Goal: Navigation & Orientation: Find specific page/section

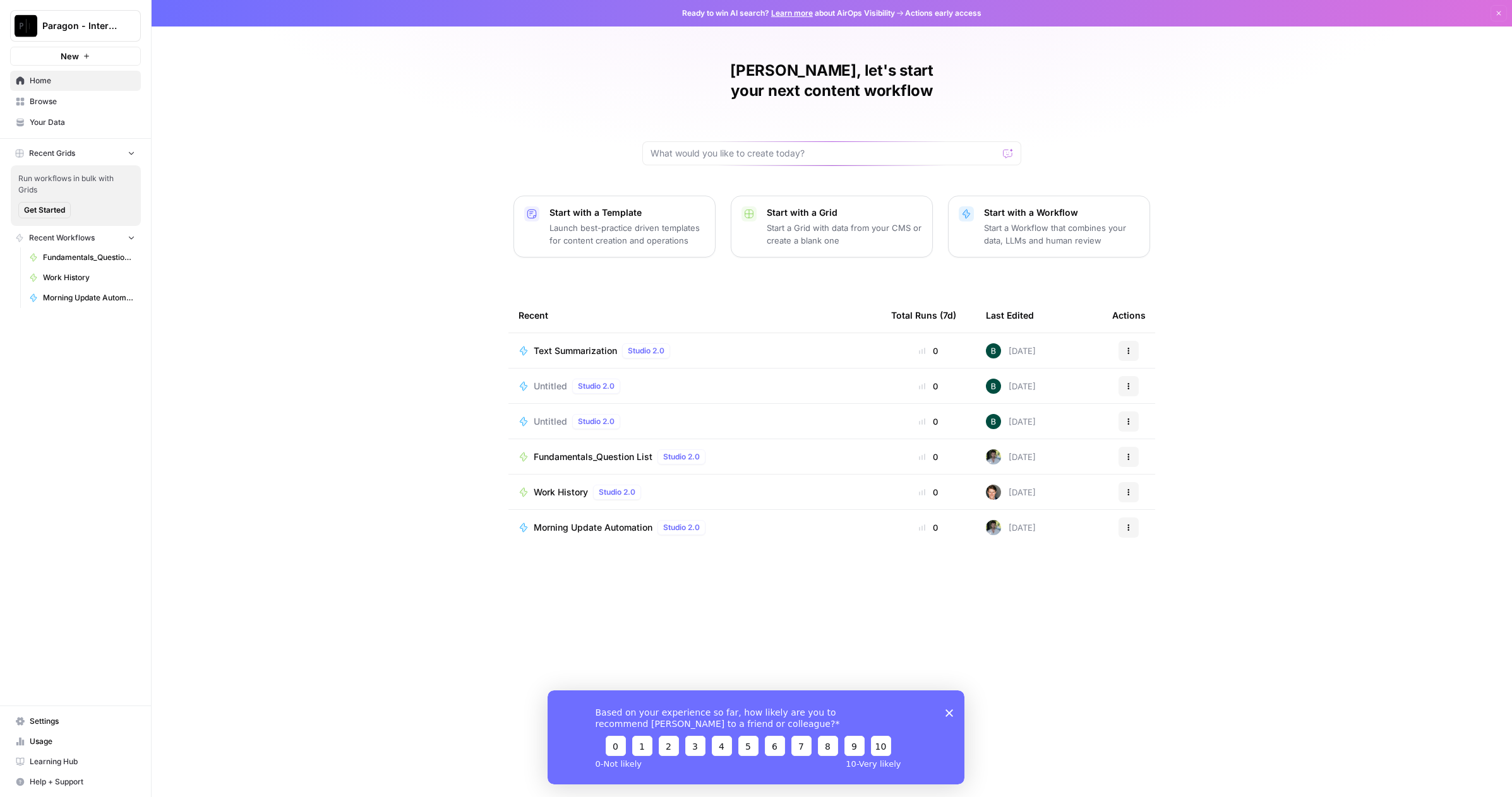
click at [954, 714] on div "Based on your experience so far, how likely are you to recommend AirOps to a fr…" at bounding box center [756, 736] width 417 height 94
click at [91, 27] on span "Paragon - Internal Usage" at bounding box center [80, 26] width 77 height 12
click at [113, 111] on span "Paragon Intel - Bill / Ty / [PERSON_NAME] R&D" at bounding box center [122, 115] width 167 height 12
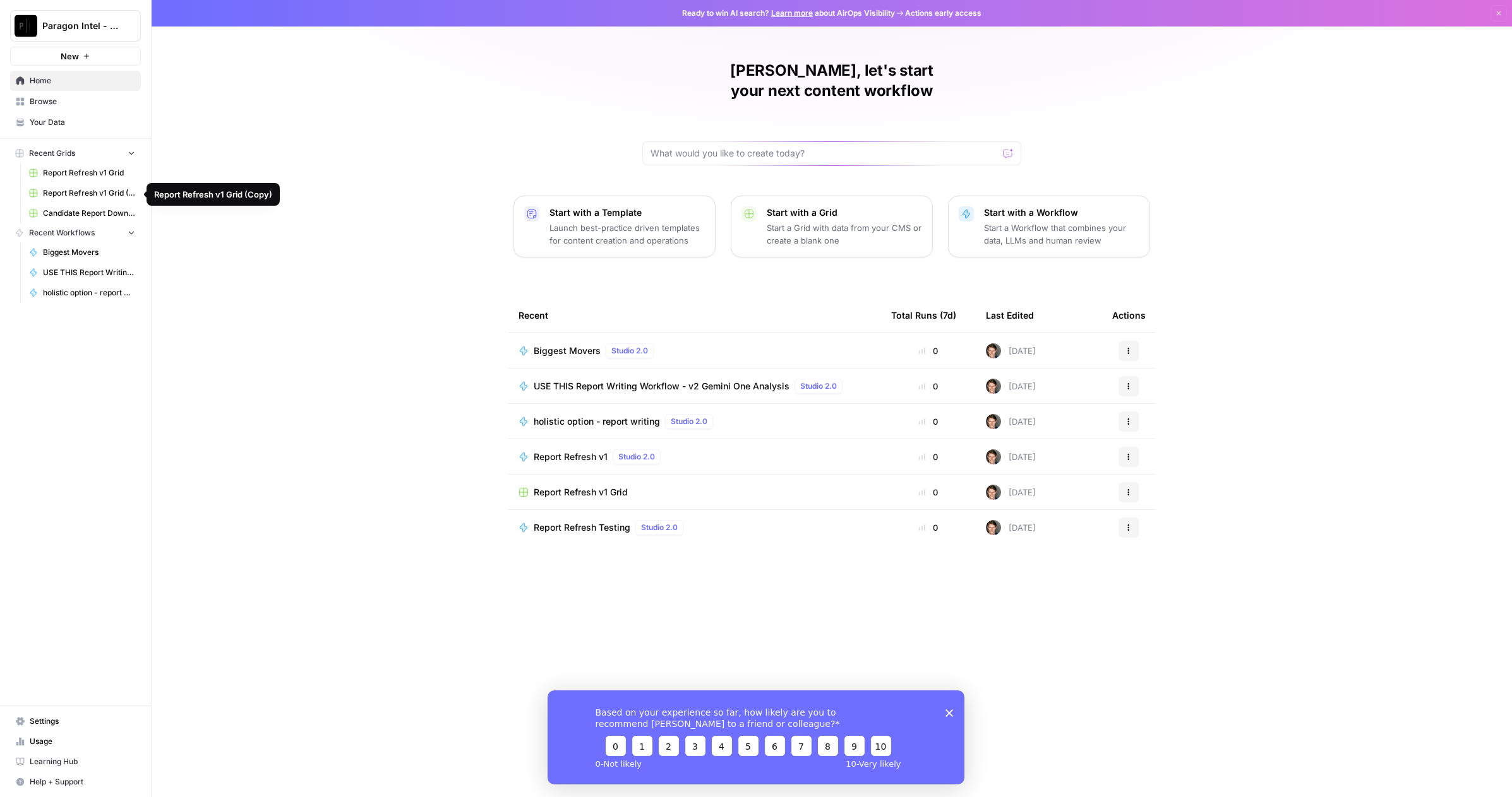
click at [77, 175] on span "Report Refresh v1 Grid" at bounding box center [88, 173] width 92 height 12
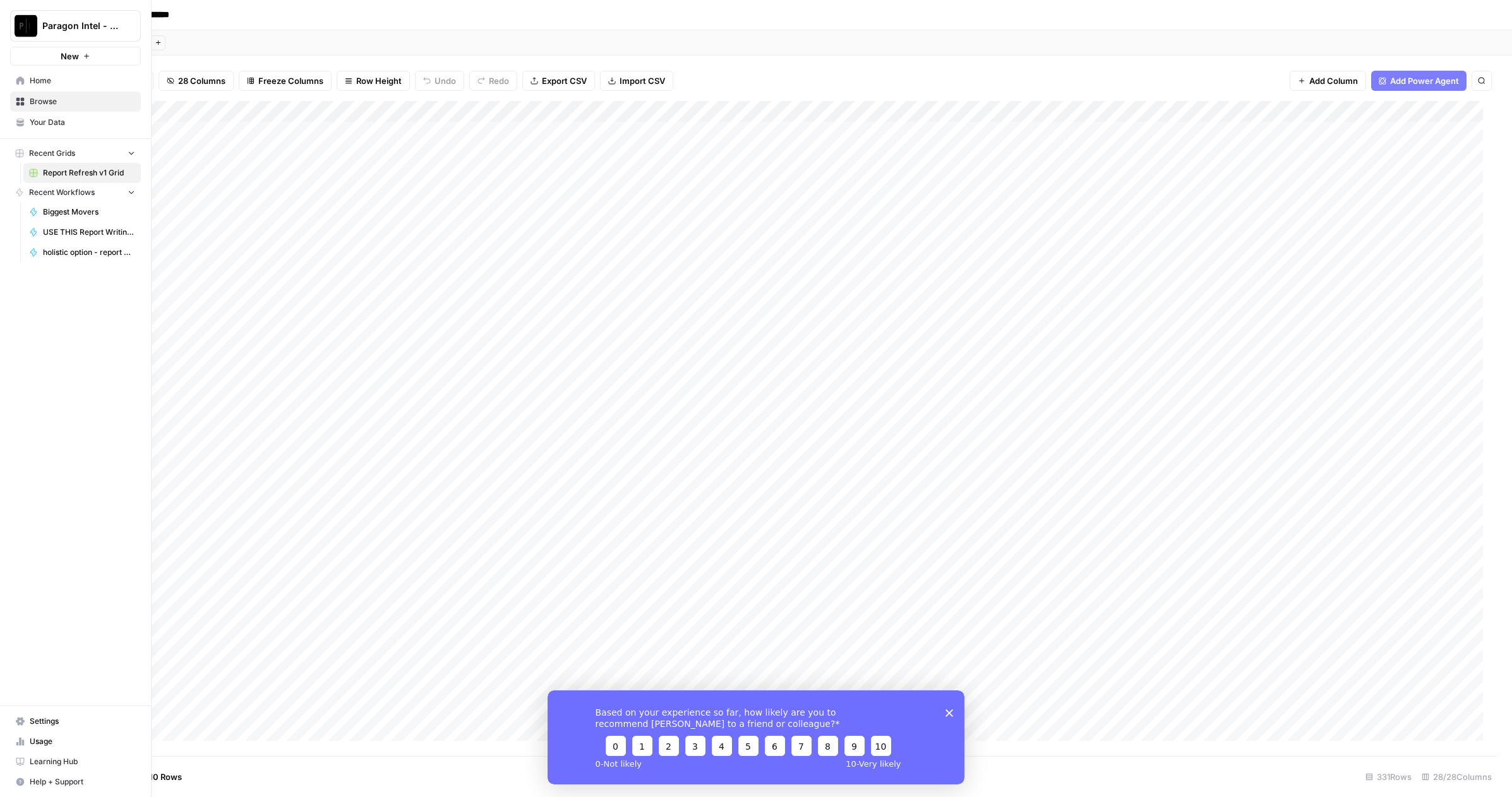
click at [44, 104] on span "Browse" at bounding box center [82, 102] width 105 height 12
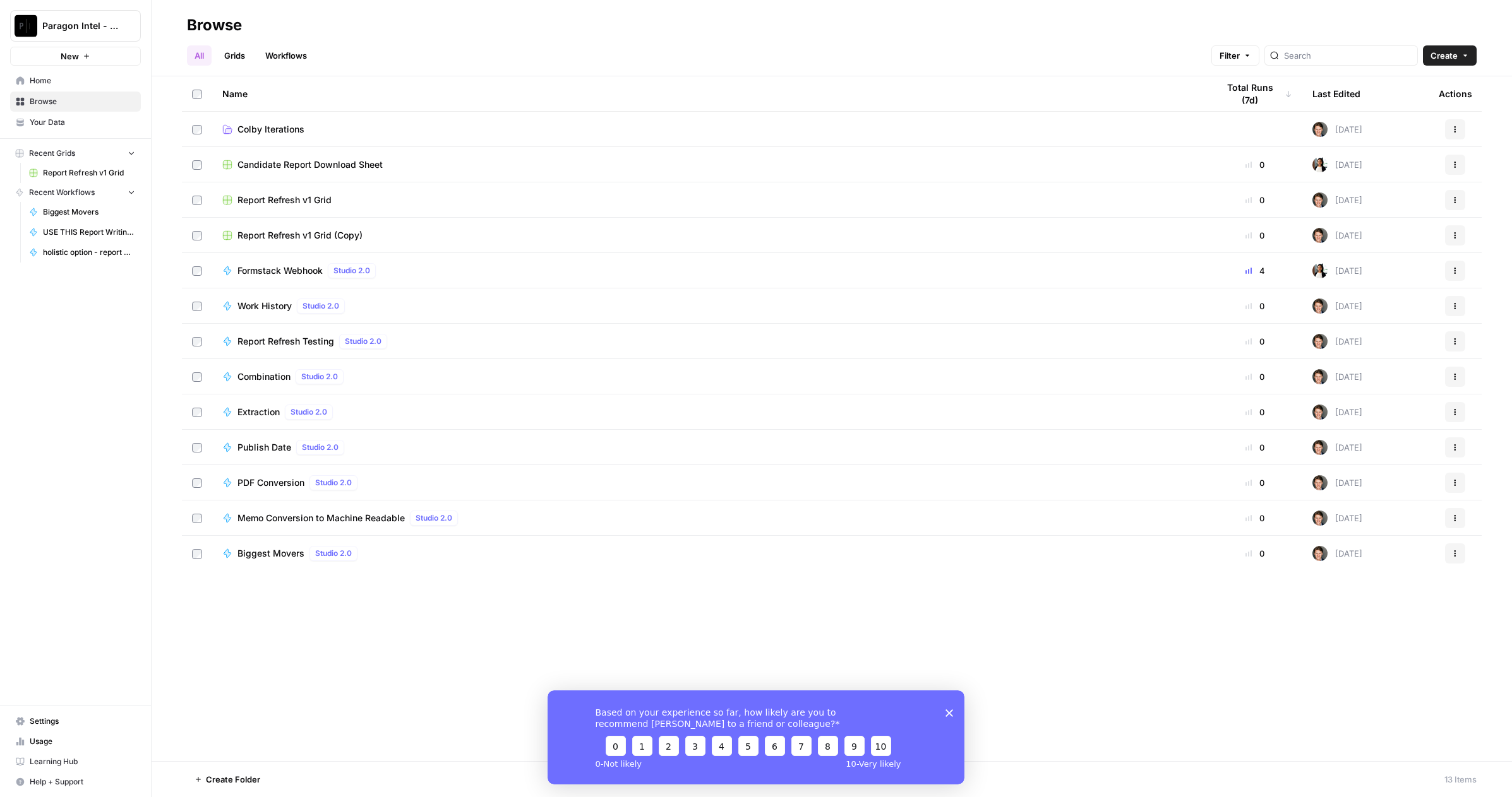
click at [239, 50] on link "Grids" at bounding box center [235, 55] width 36 height 21
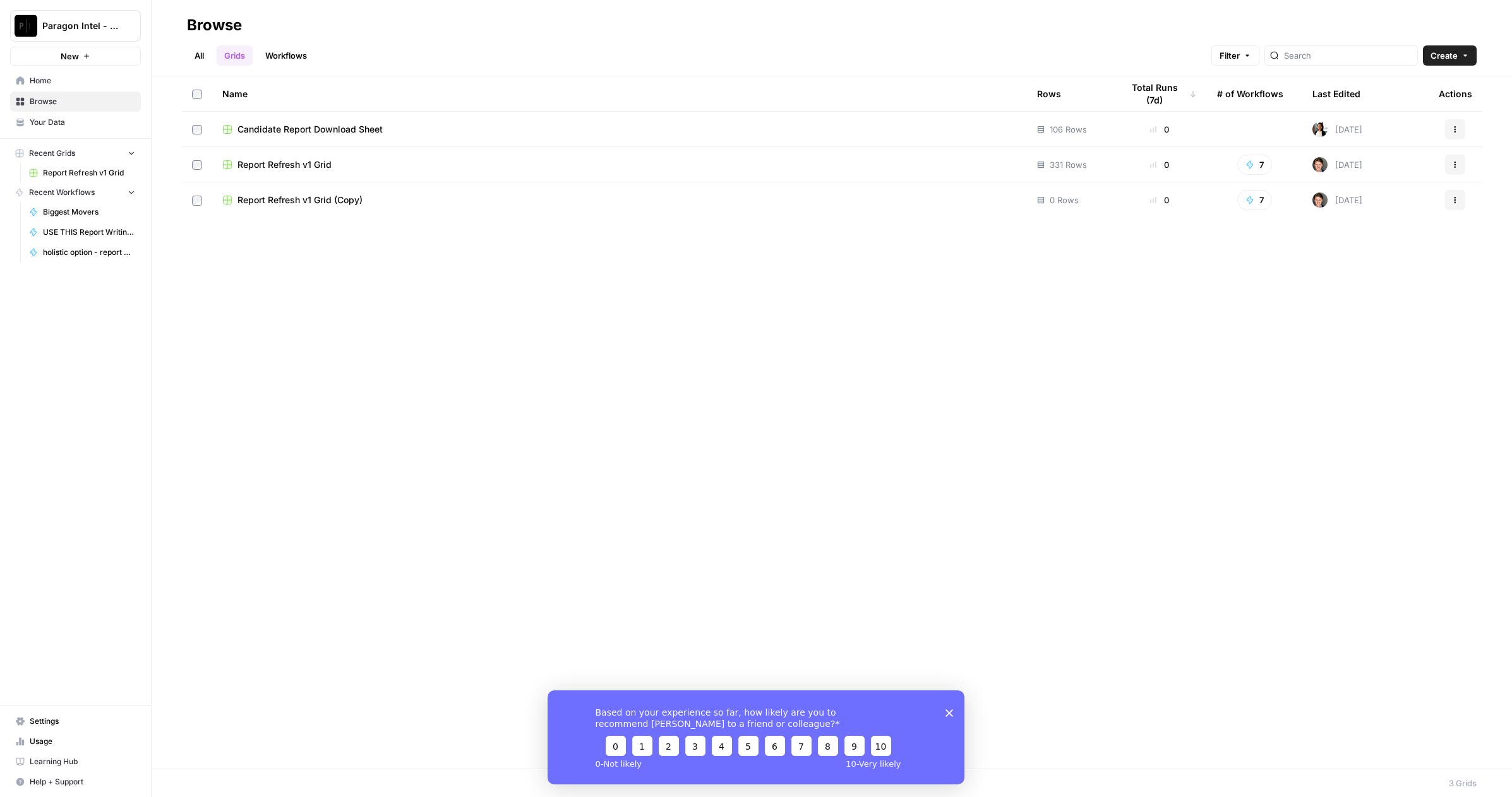
click at [278, 154] on td "Report Refresh v1 Grid" at bounding box center [619, 164] width 814 height 35
click at [273, 169] on span "Report Refresh v1 Grid" at bounding box center [284, 165] width 94 height 12
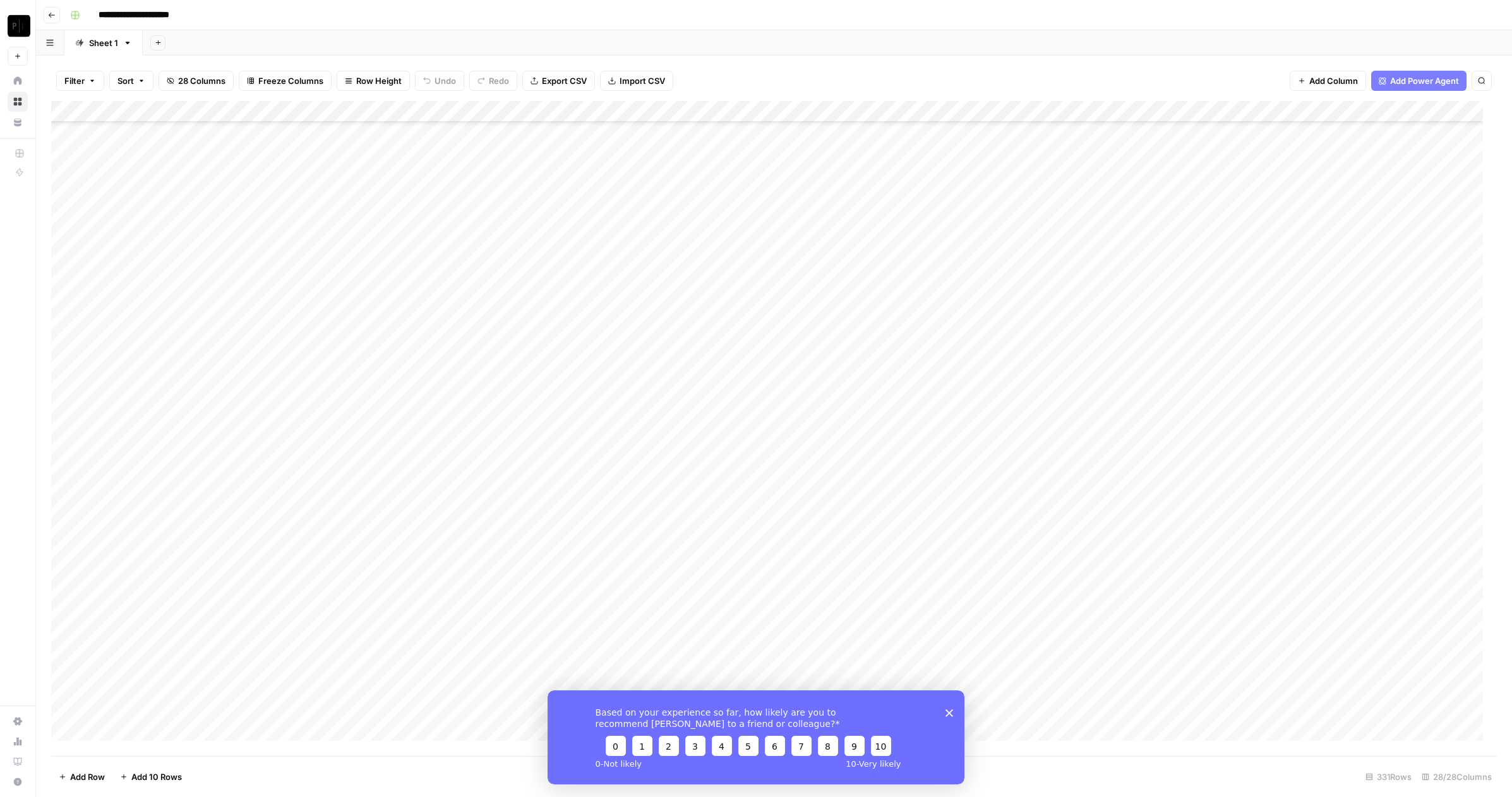
scroll to position [6504, 0]
click at [951, 712] on icon "Close survey" at bounding box center [949, 712] width 7 height 7
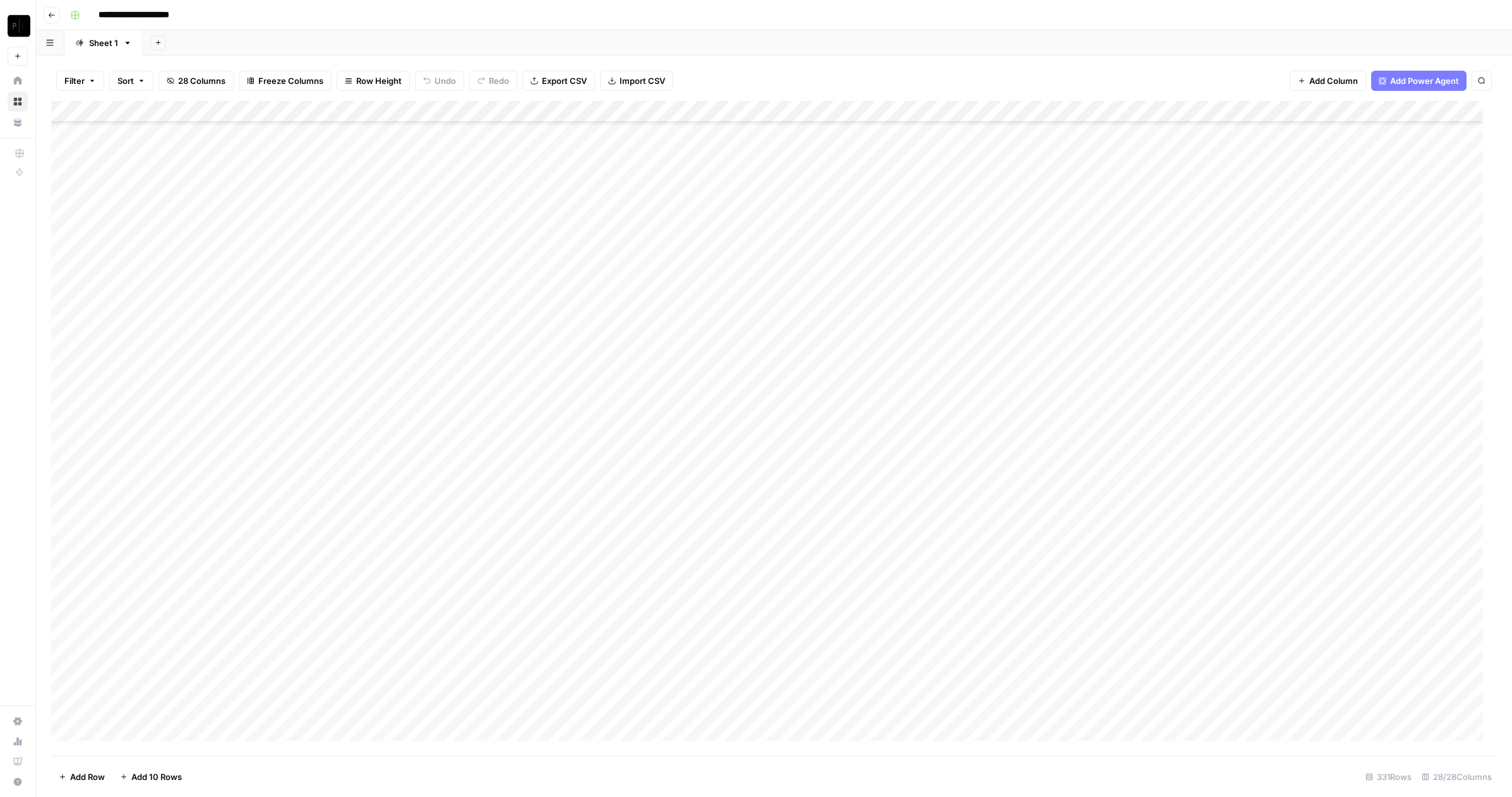
scroll to position [0, 0]
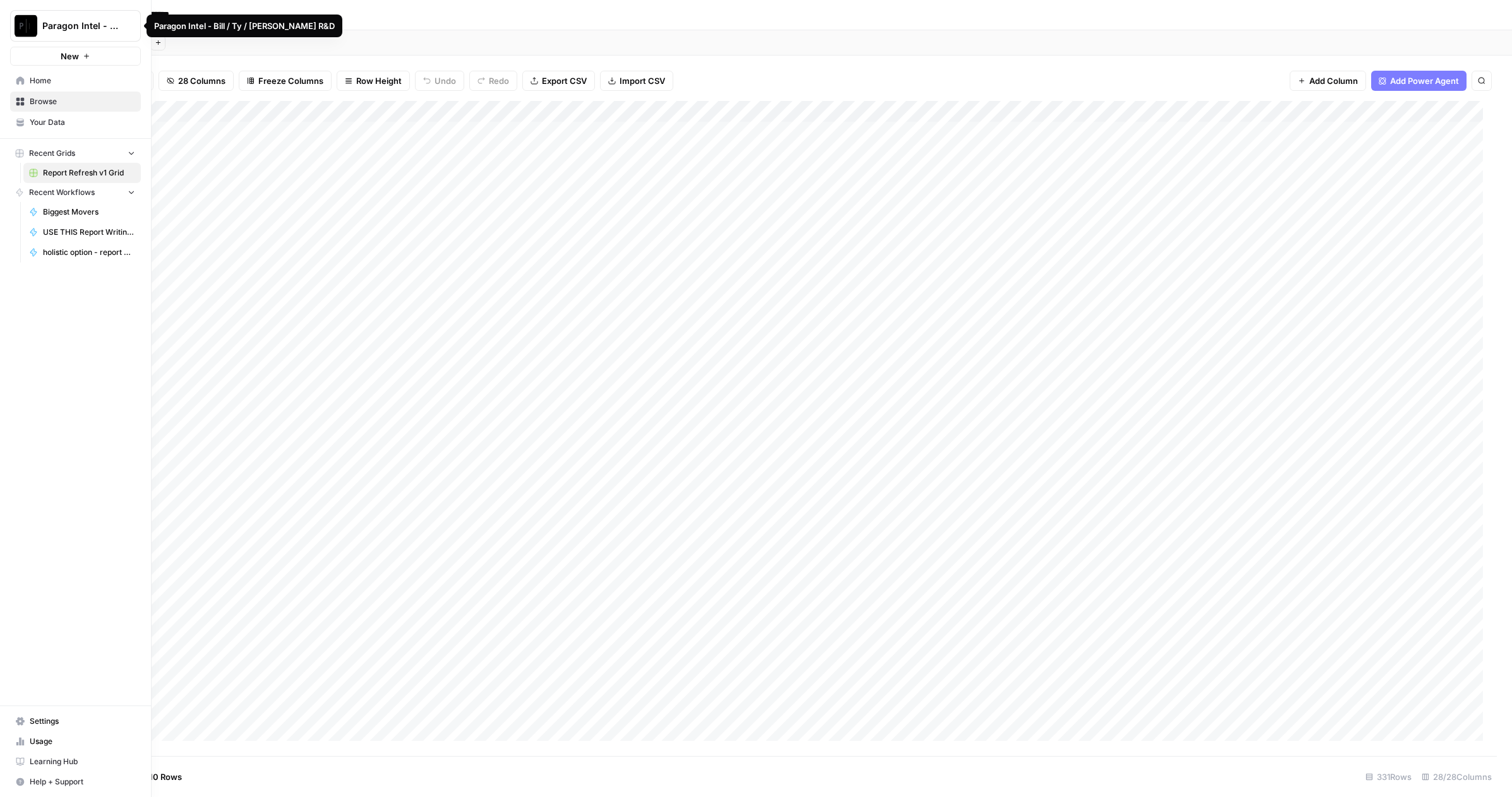
click at [60, 22] on span "Paragon Intel - Bill / Ty / [PERSON_NAME] R&D" at bounding box center [80, 26] width 77 height 12
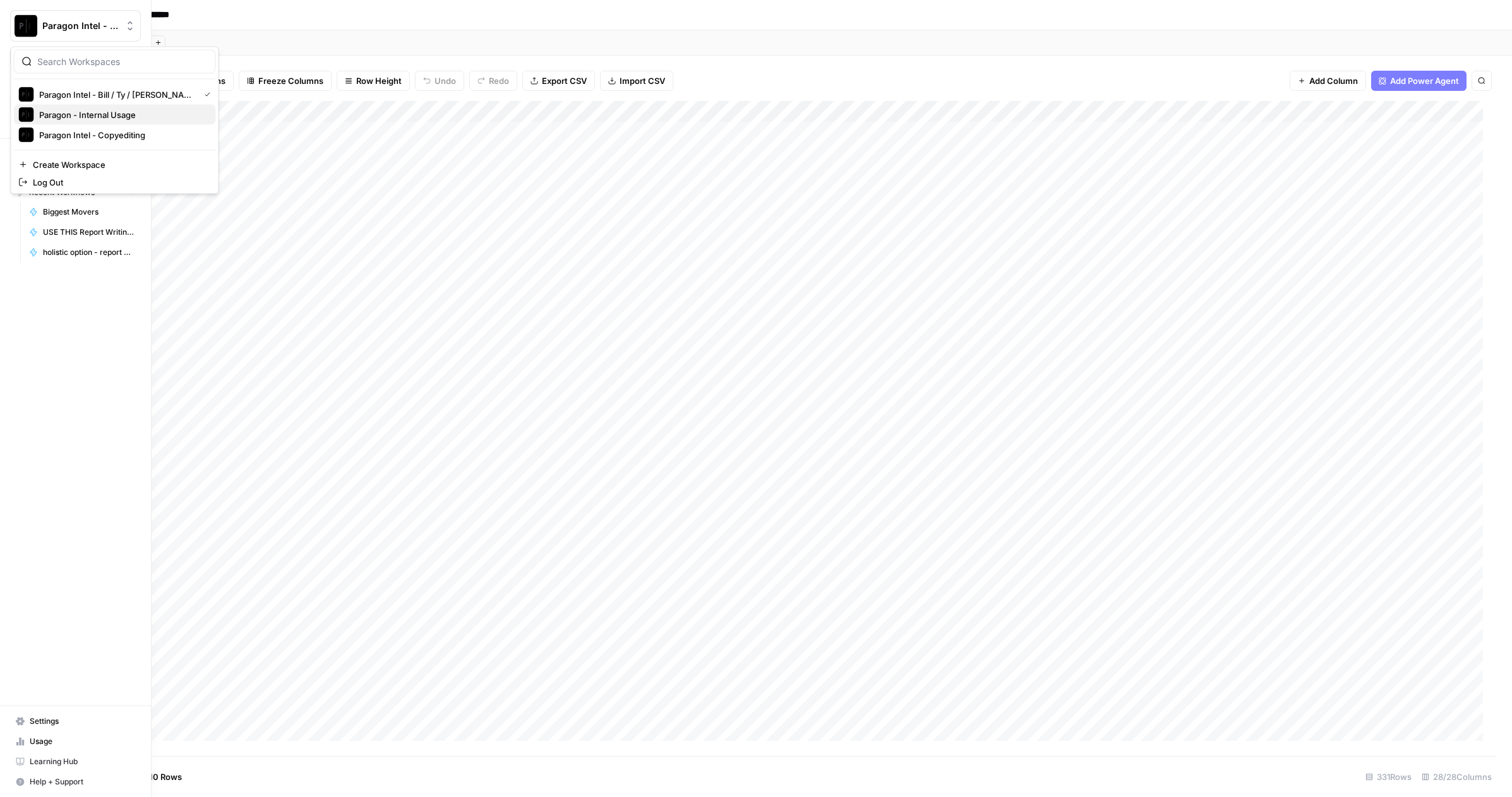
click at [156, 121] on span "Paragon - Internal Usage" at bounding box center [122, 115] width 167 height 12
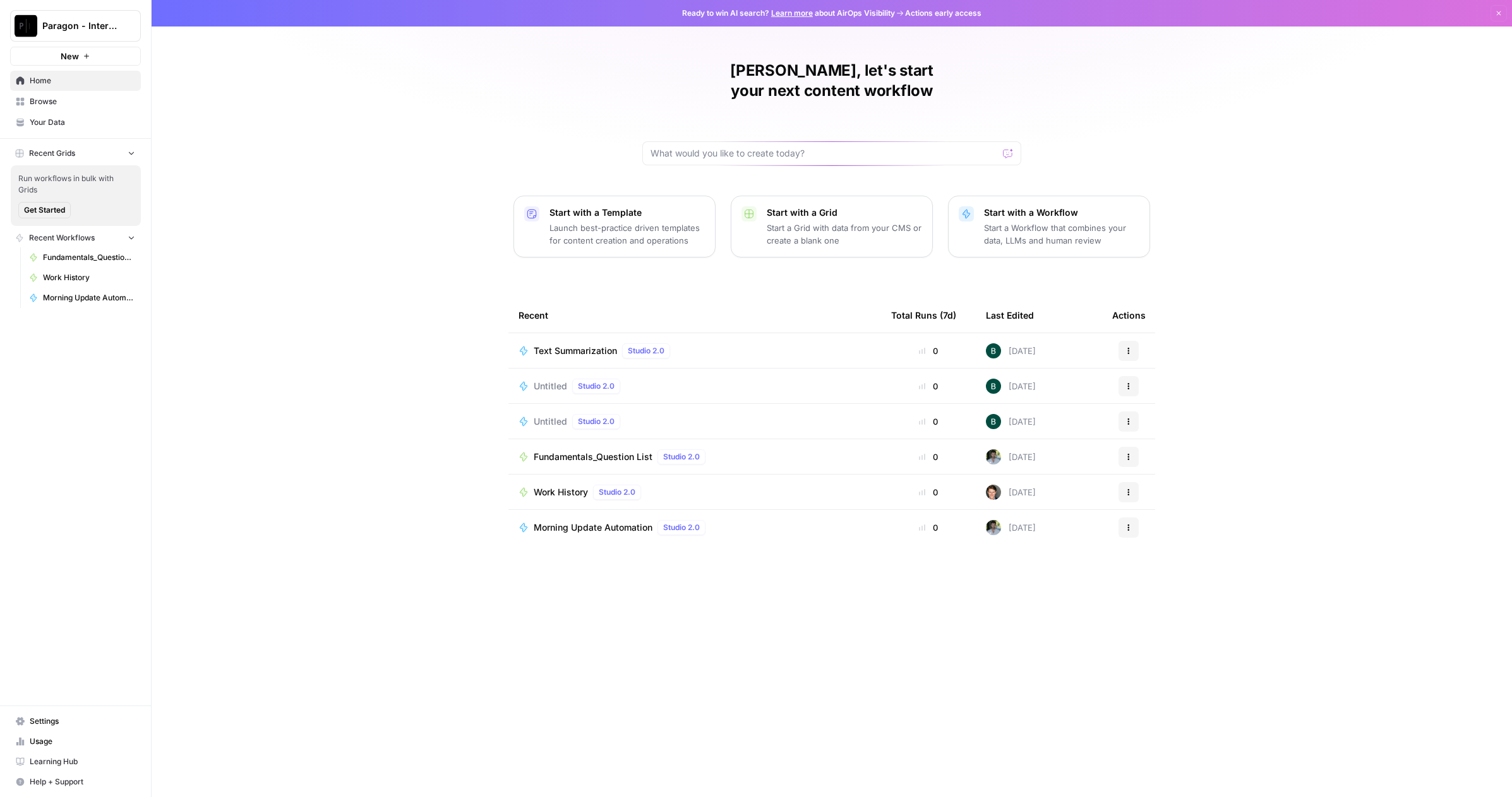
click at [62, 150] on span "Recent Grids" at bounding box center [53, 153] width 46 height 12
click at [42, 121] on span "Your Data" at bounding box center [82, 122] width 105 height 12
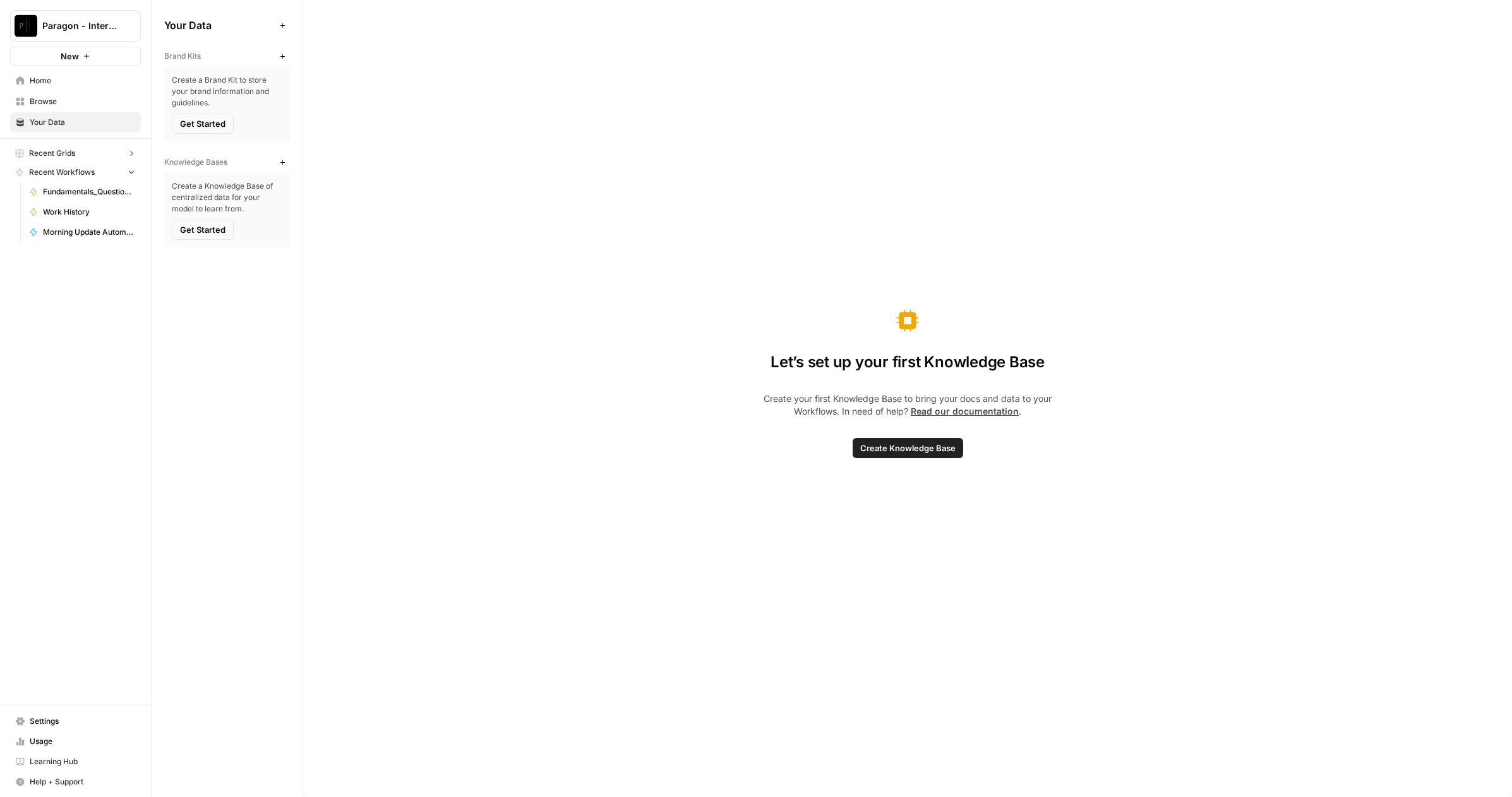
click at [36, 94] on link "Browse" at bounding box center [75, 102] width 131 height 21
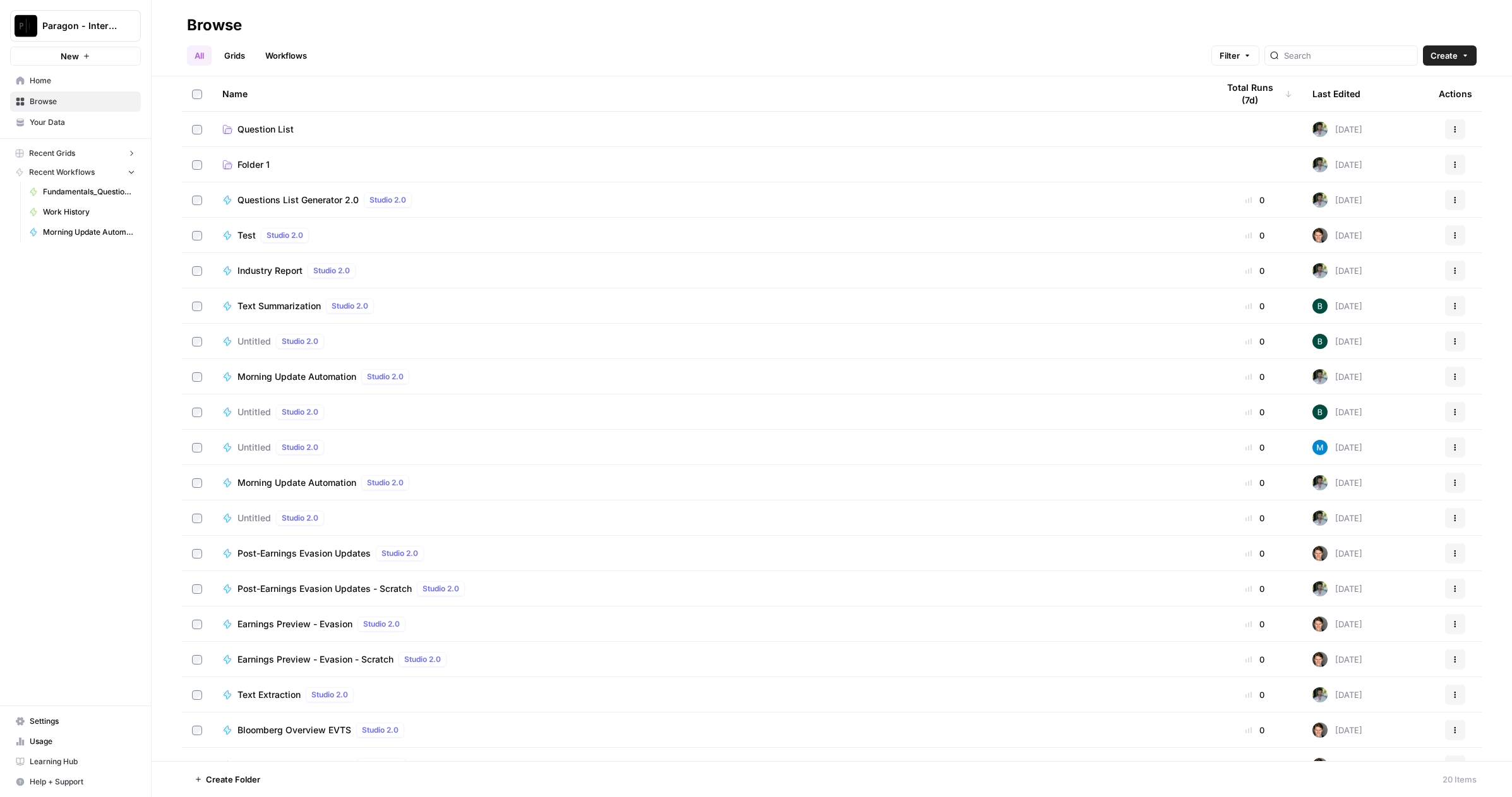
click at [286, 55] on link "Workflows" at bounding box center [286, 55] width 57 height 21
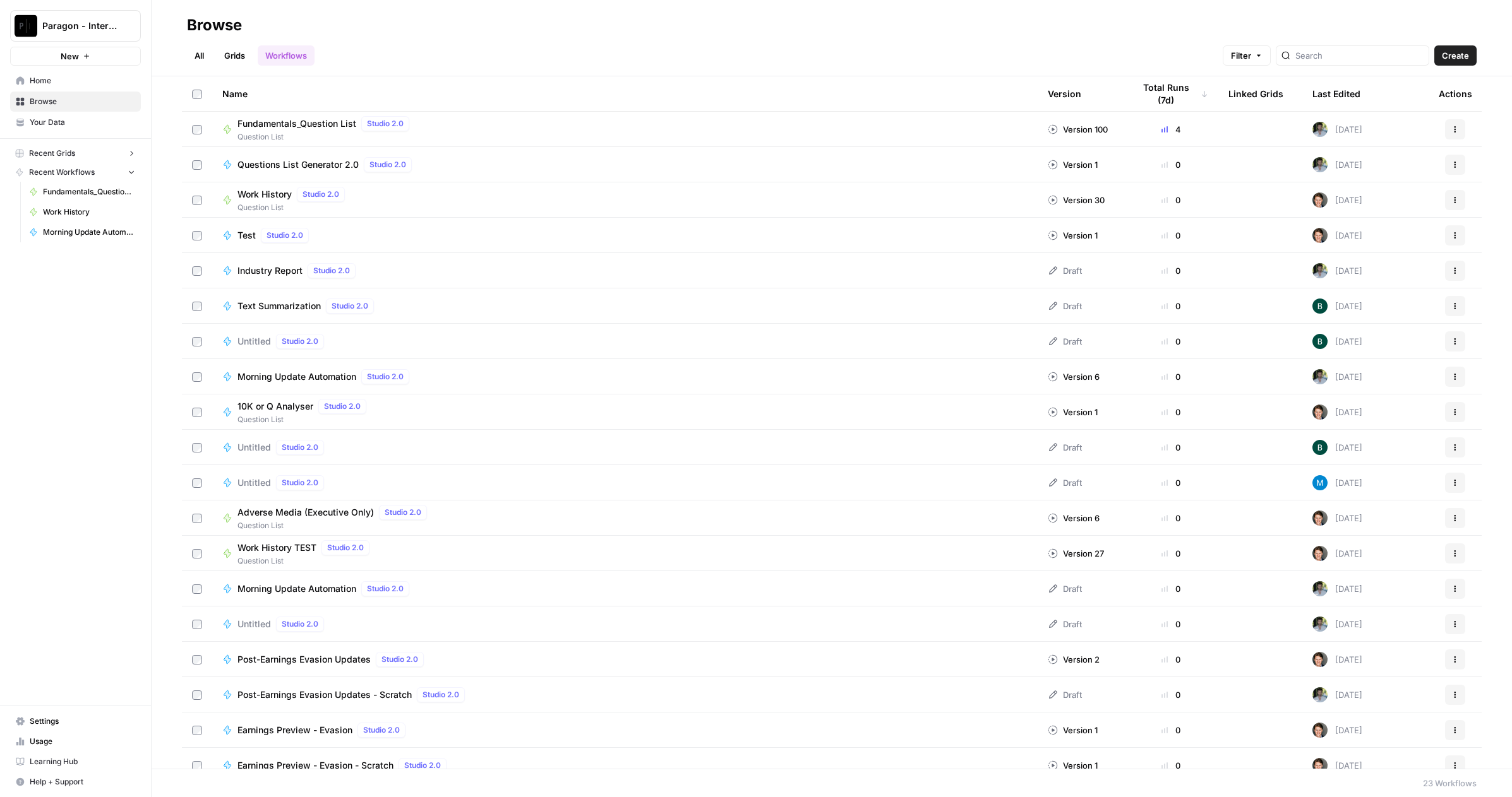
click at [230, 53] on link "Grids" at bounding box center [235, 55] width 36 height 21
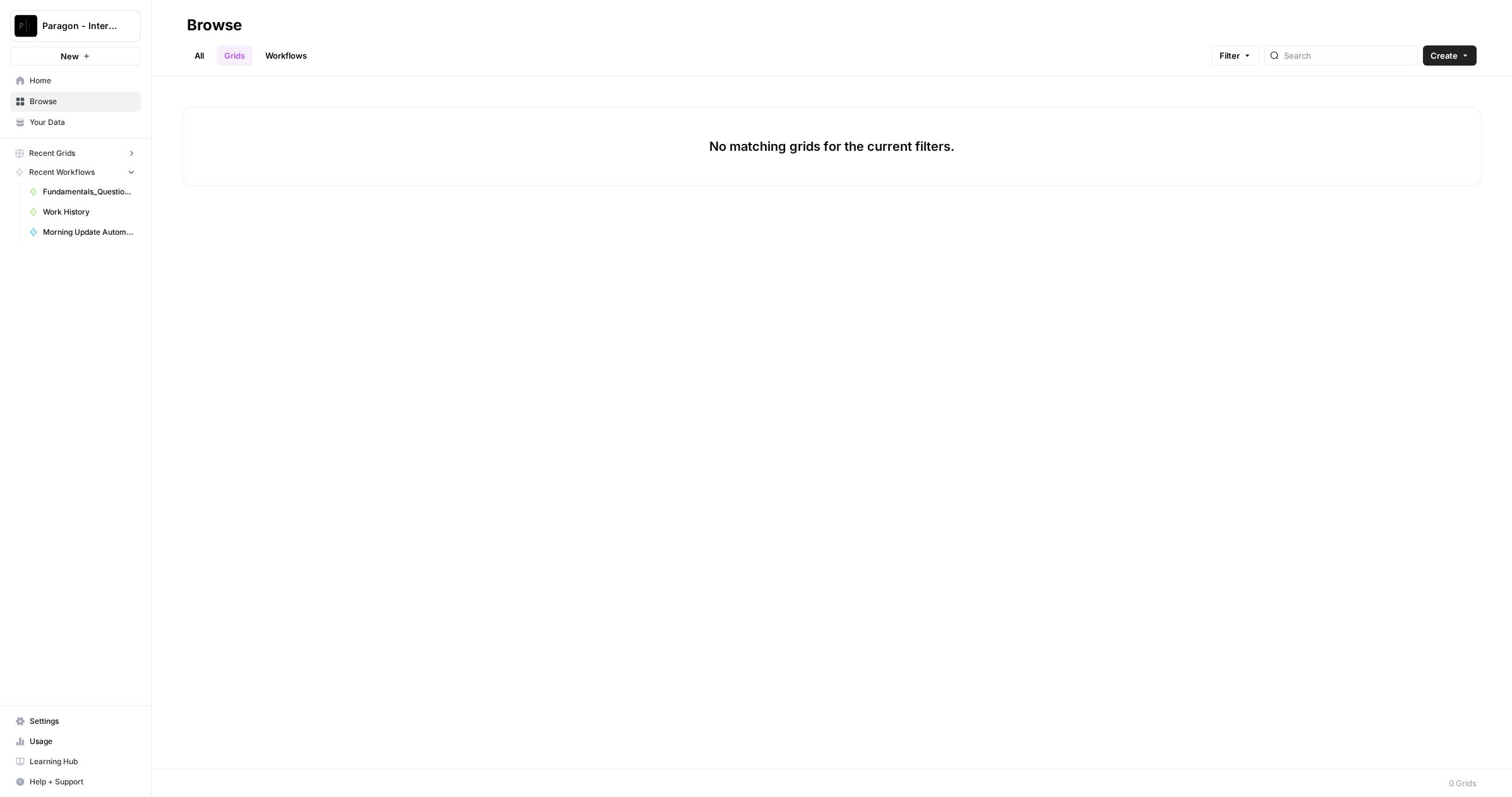
click at [192, 60] on link "All" at bounding box center [200, 55] width 25 height 21
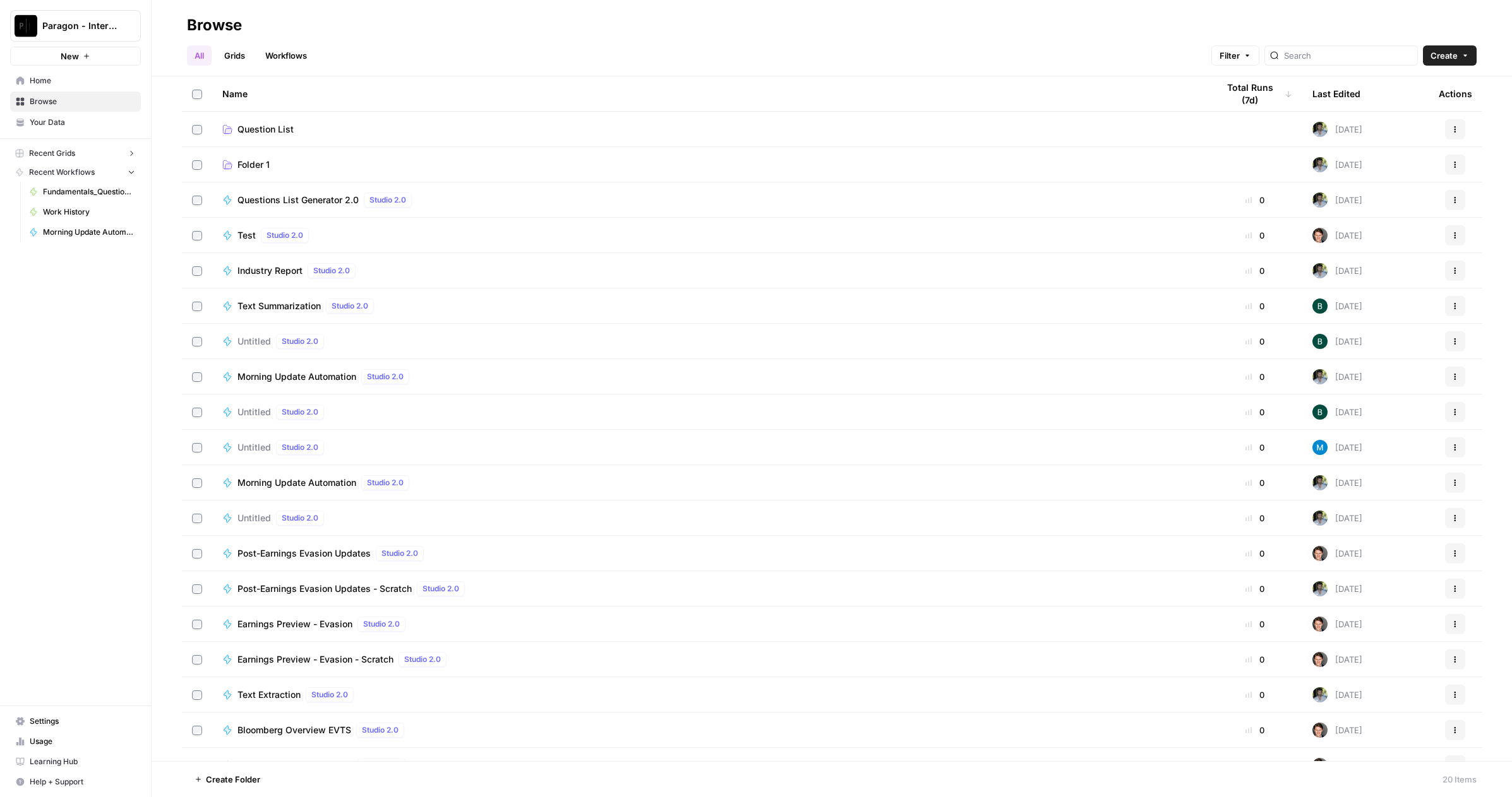
click at [239, 160] on span "Folder 1" at bounding box center [253, 165] width 32 height 12
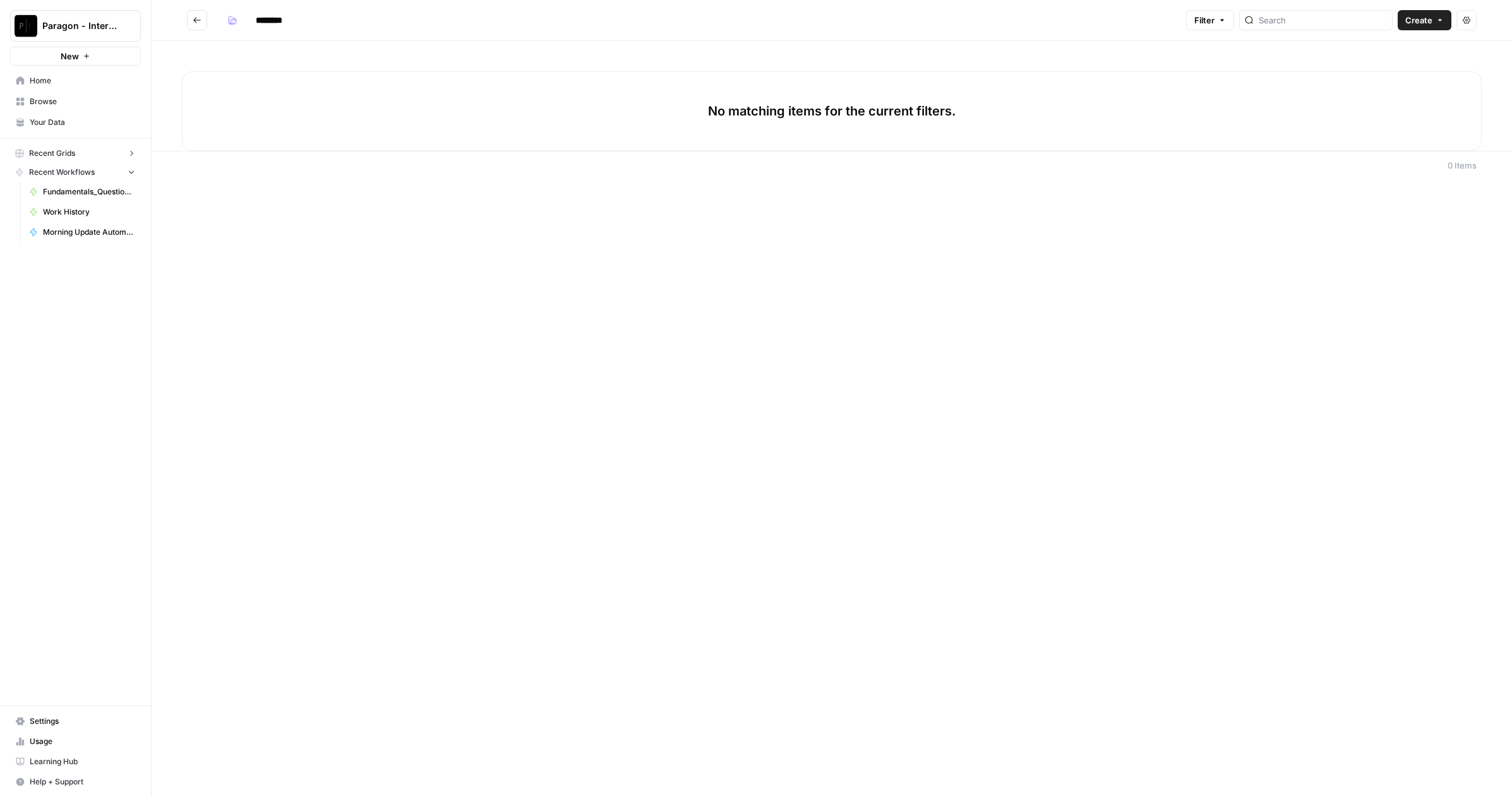
click at [195, 18] on icon "Go back" at bounding box center [197, 20] width 7 height 5
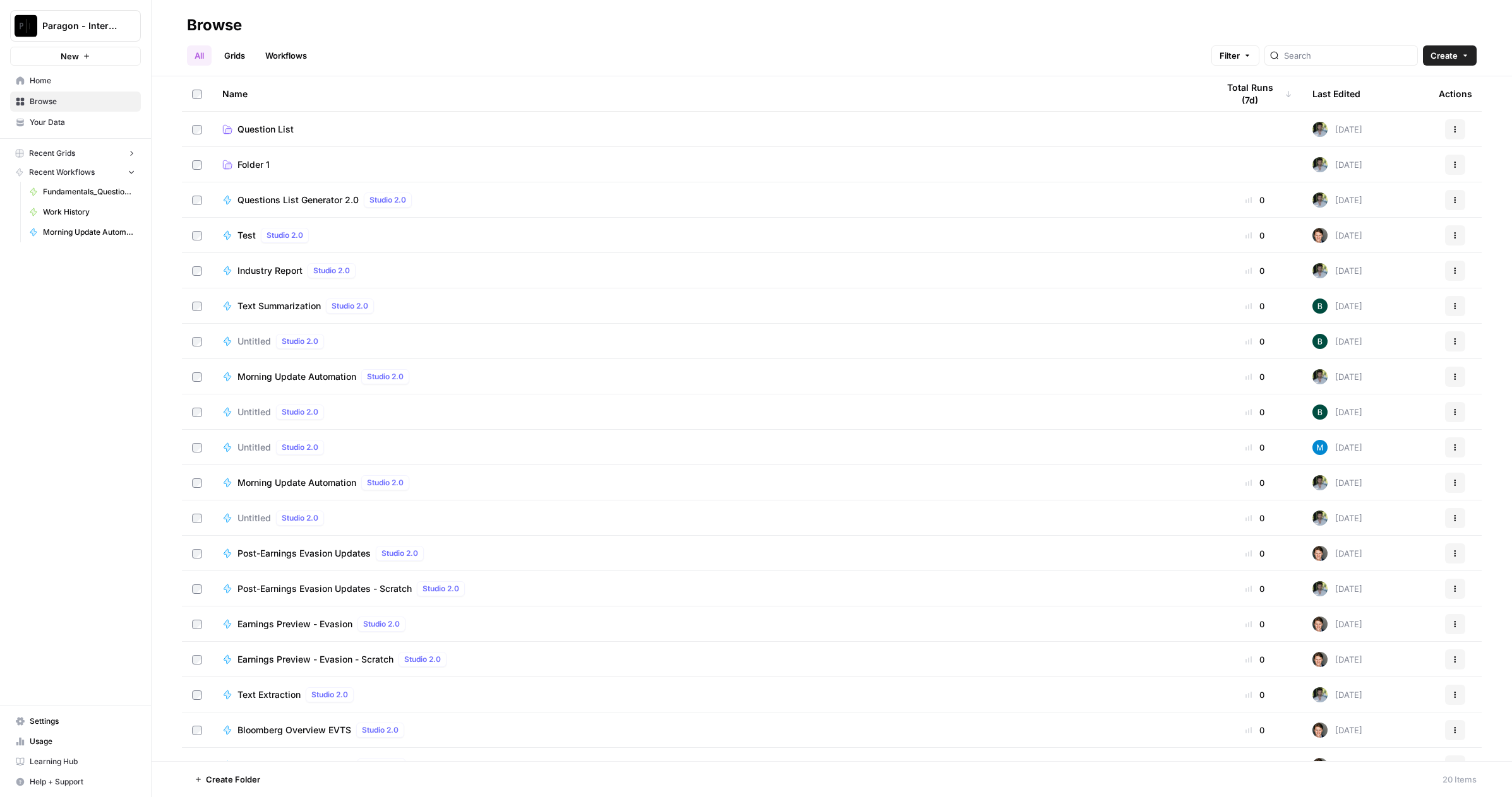
click at [239, 50] on link "Grids" at bounding box center [235, 55] width 36 height 21
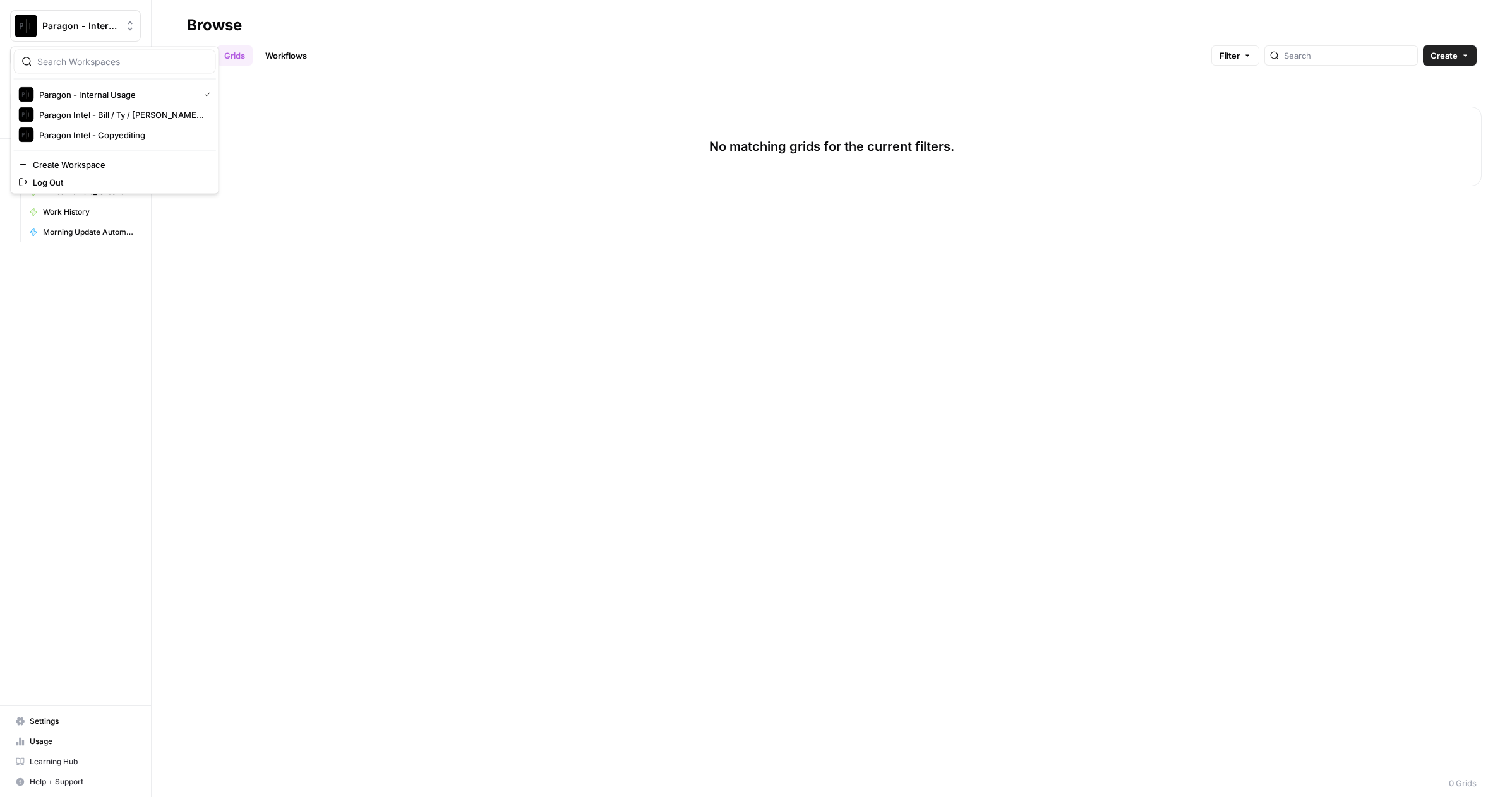
click at [90, 25] on span "Paragon - Internal Usage" at bounding box center [80, 26] width 77 height 12
click at [99, 113] on span "Paragon Intel - Bill / Ty / [PERSON_NAME] R&D" at bounding box center [122, 115] width 167 height 12
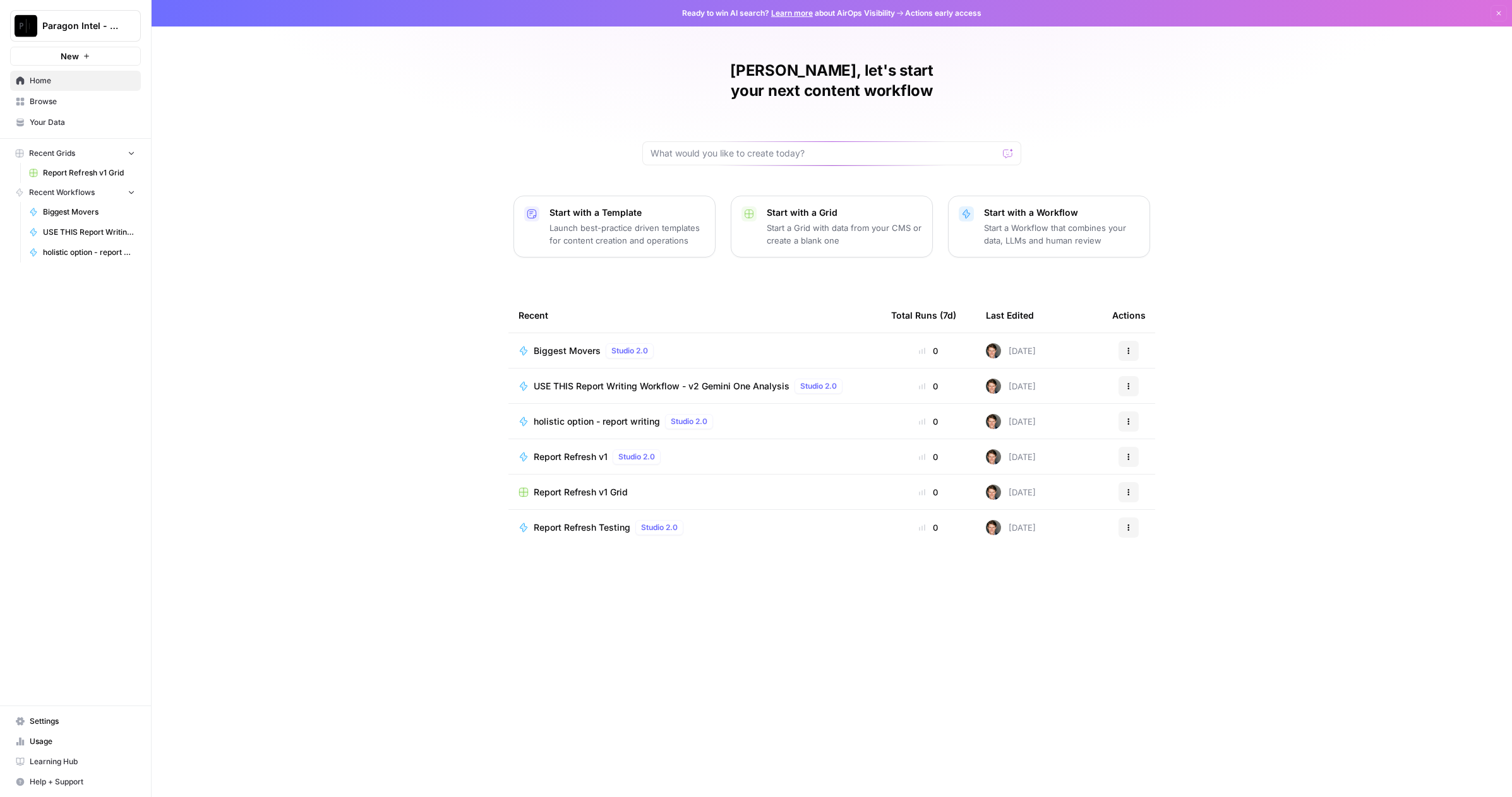
click at [834, 195] on button "Start with a Grid Start a Grid with data from your CMS or create a blank one" at bounding box center [831, 226] width 202 height 62
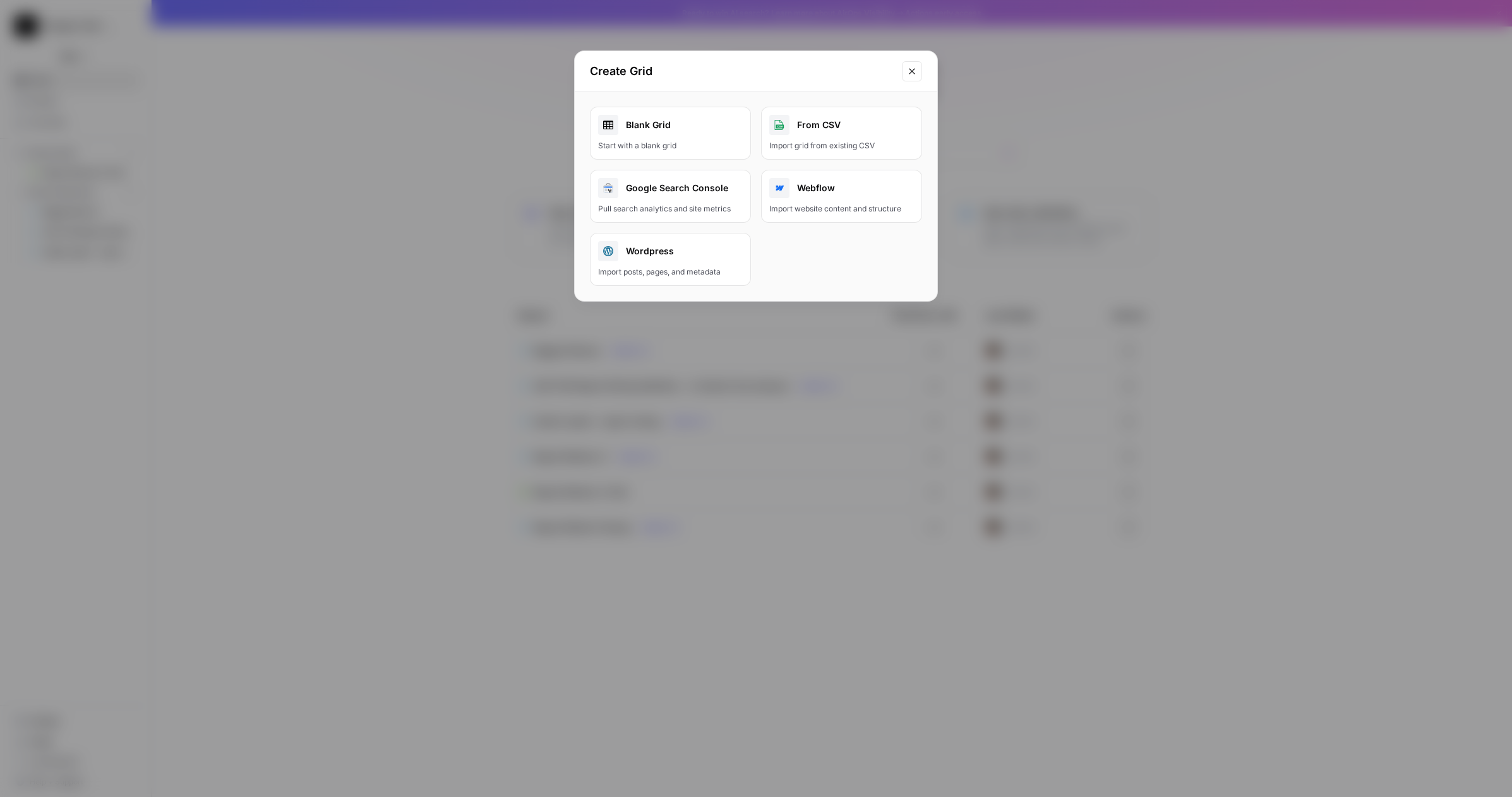
click at [917, 62] on button "Close modal" at bounding box center [912, 71] width 21 height 21
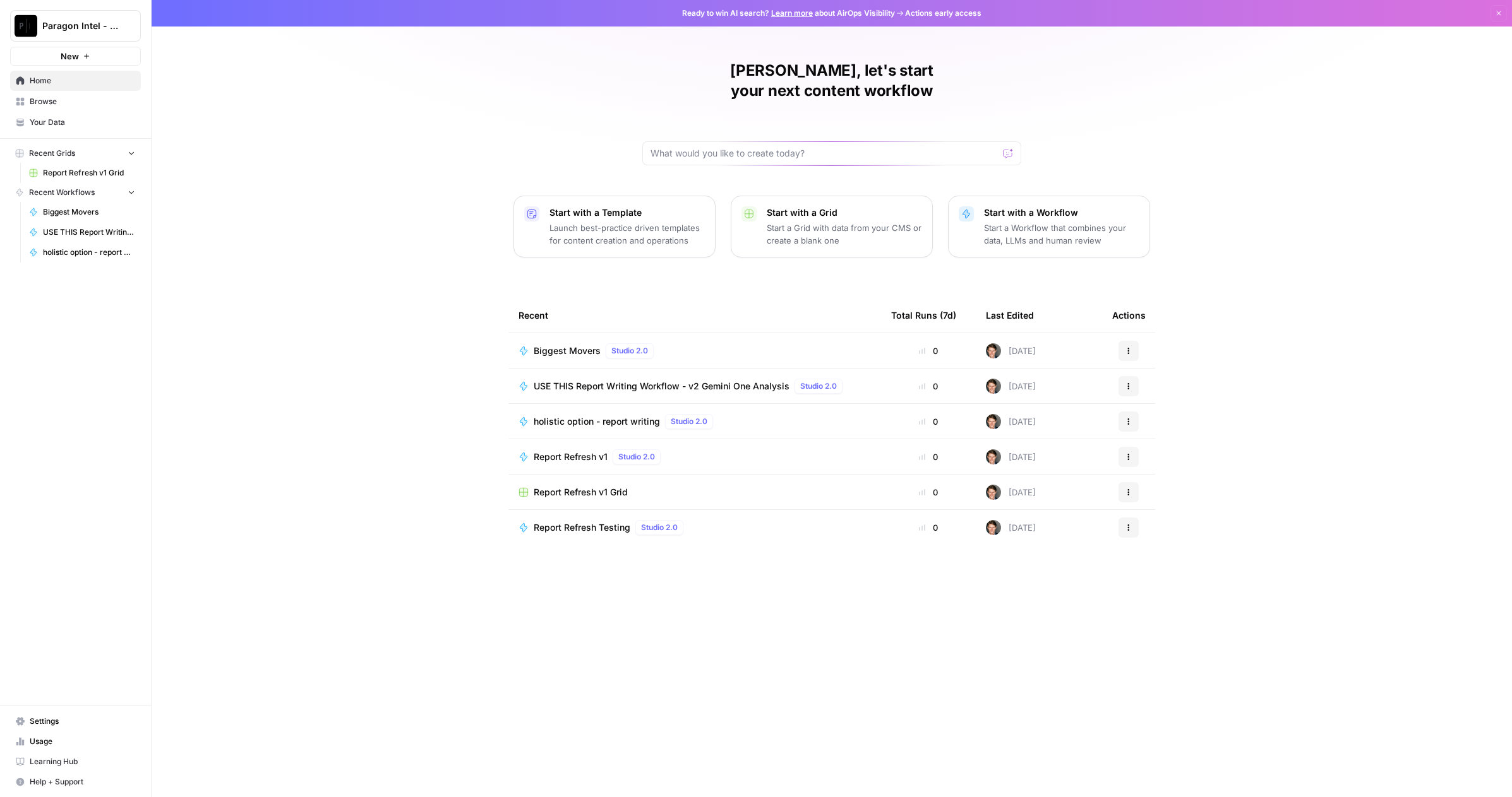
click at [566, 486] on span "Report Refresh v1 Grid" at bounding box center [580, 492] width 94 height 12
